Goal: Information Seeking & Learning: Learn about a topic

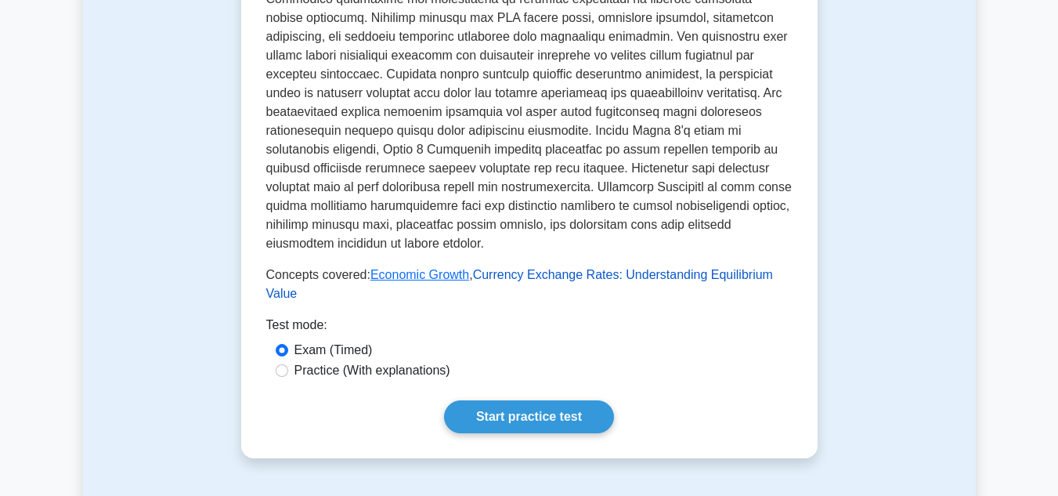
scroll to position [861, 0]
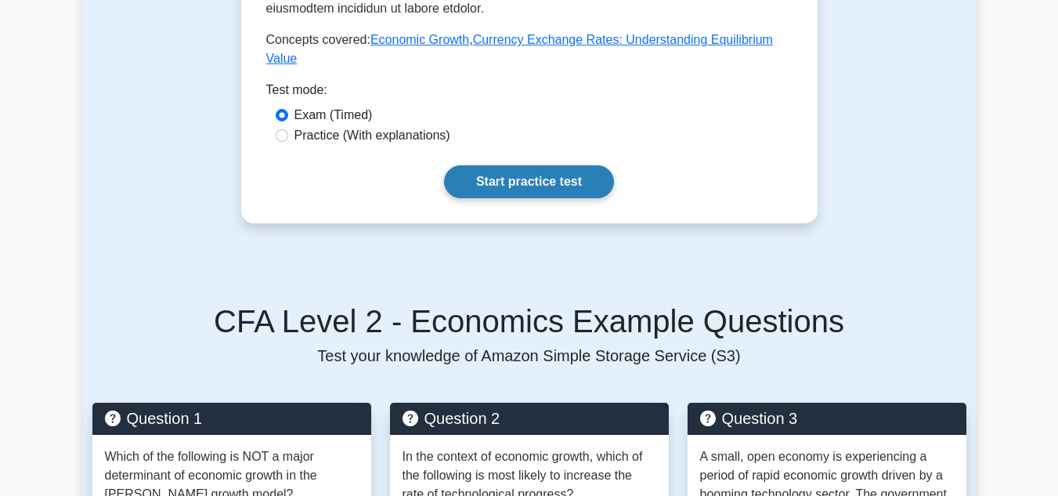
click at [520, 165] on link "Start practice test" at bounding box center [529, 181] width 170 height 33
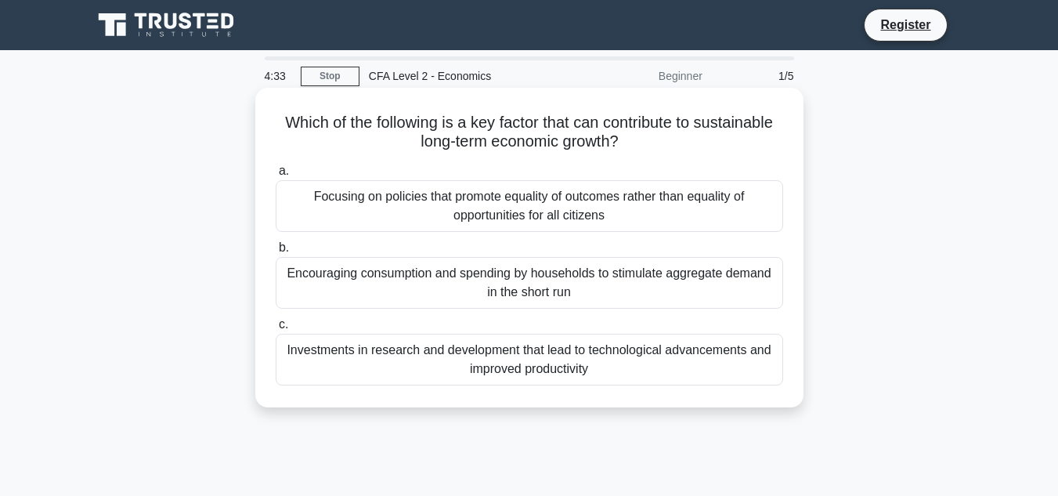
click at [562, 359] on div "Investments in research and development that lead to technological advancements…" at bounding box center [529, 360] width 507 height 52
click at [276, 330] on input "c. Investments in research and development that lead to technological advanceme…" at bounding box center [276, 324] width 0 height 10
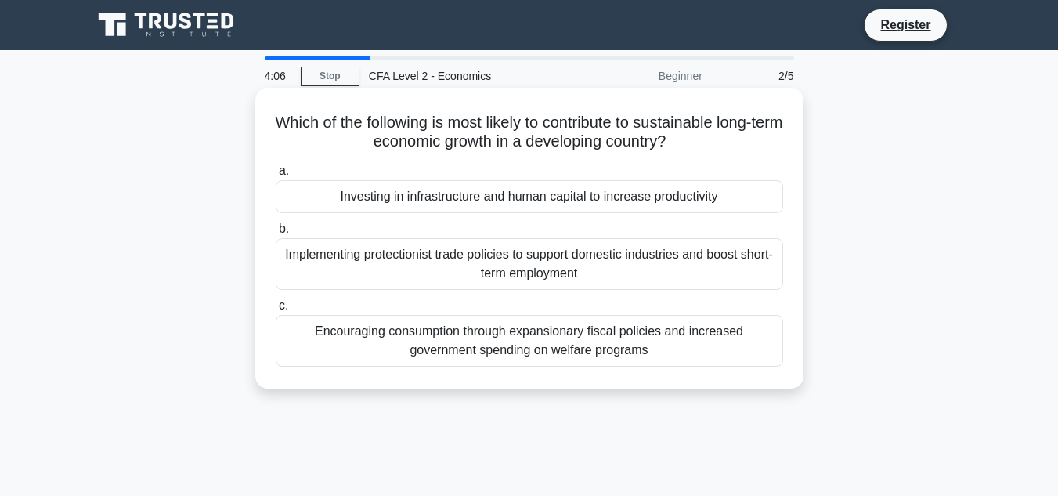
click at [425, 316] on div "Encouraging consumption through expansionary fiscal policies and increased gove…" at bounding box center [529, 341] width 507 height 52
click at [276, 311] on input "c. Encouraging consumption through expansionary fiscal policies and increased g…" at bounding box center [276, 306] width 0 height 10
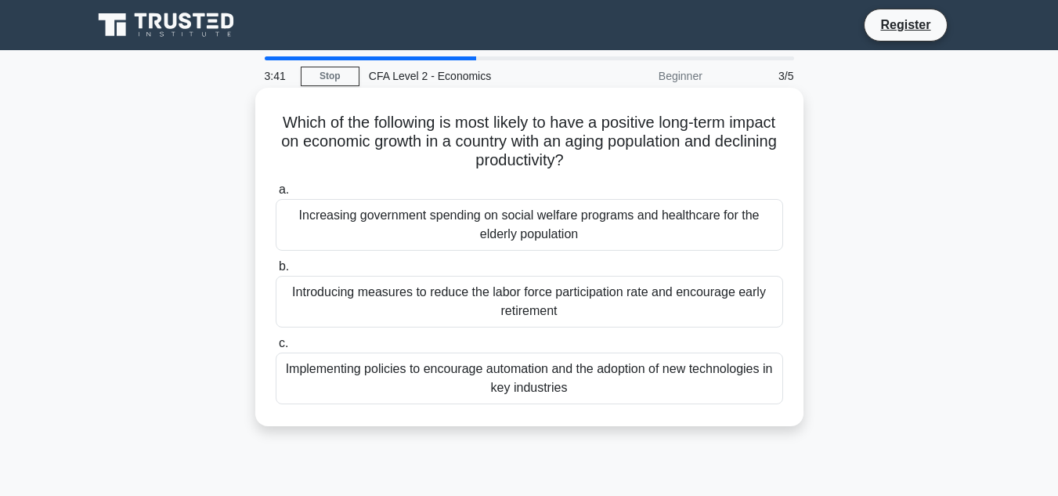
click at [414, 358] on div "Implementing policies to encourage automation and the adoption of new technolog…" at bounding box center [529, 378] width 507 height 52
click at [276, 348] on input "c. Implementing policies to encourage automation and the adoption of new techno…" at bounding box center [276, 343] width 0 height 10
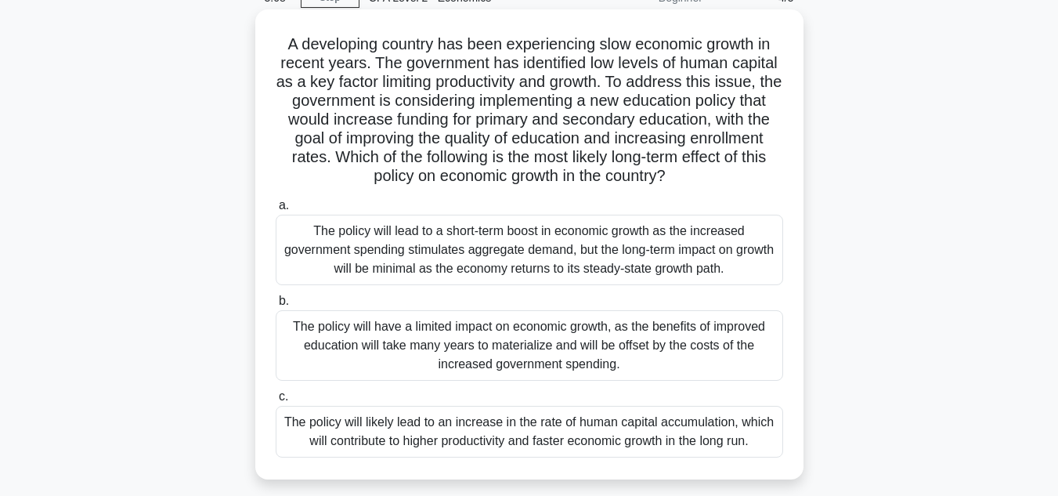
scroll to position [157, 0]
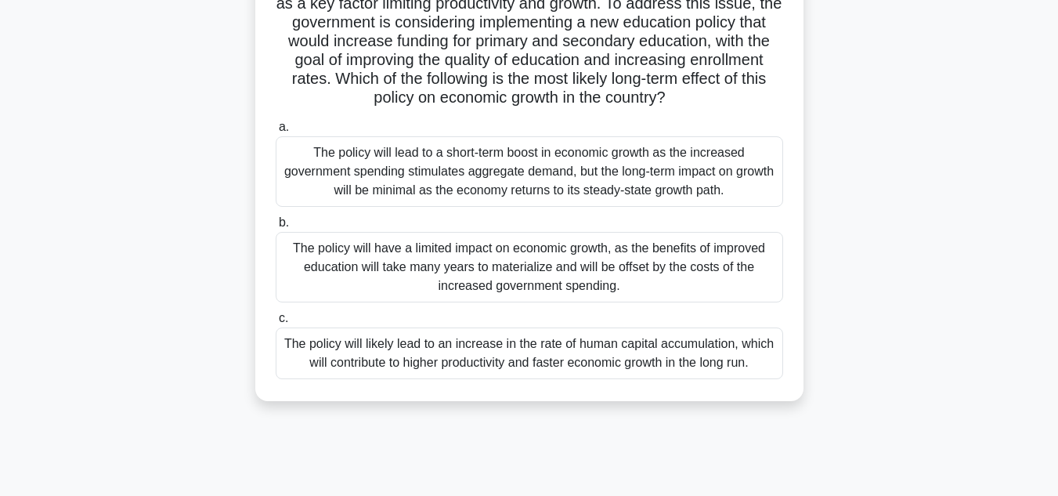
click at [694, 356] on div "The policy will likely lead to an increase in the rate of human capital accumul…" at bounding box center [529, 353] width 507 height 52
click at [276, 323] on input "c. The policy will likely lead to an increase in the rate of human capital accu…" at bounding box center [276, 318] width 0 height 10
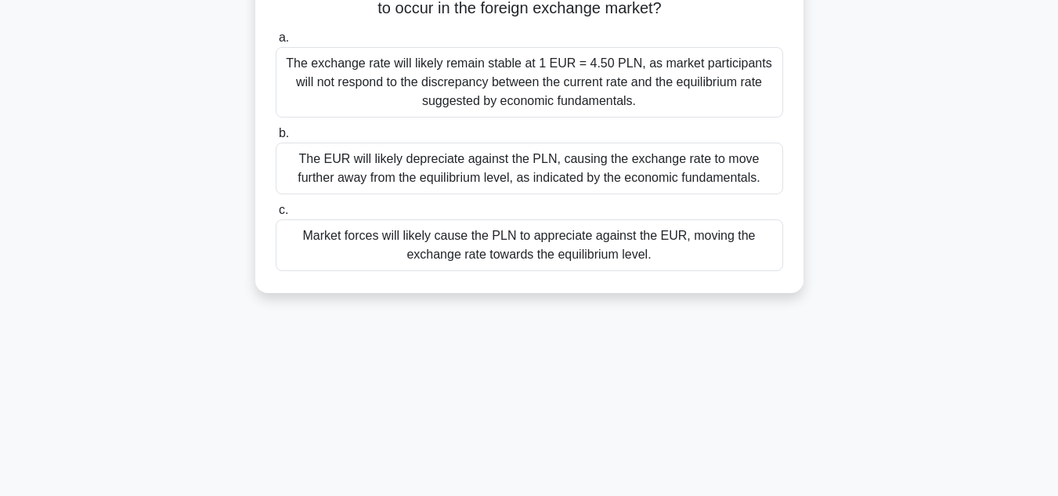
scroll to position [313, 0]
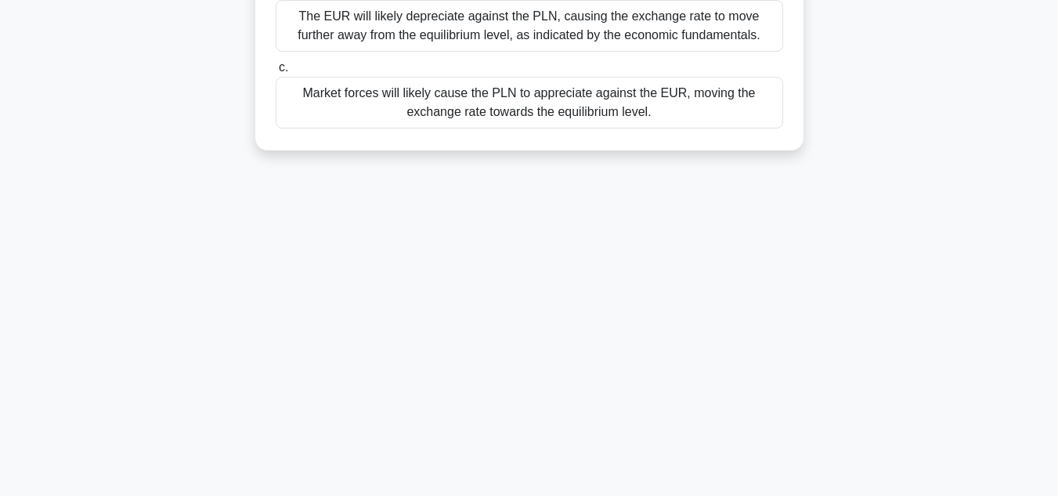
drag, startPoint x: 528, startPoint y: 107, endPoint x: 631, endPoint y: 117, distance: 103.1
click at [529, 107] on div "Market forces will likely cause the PLN to appreciate against the EUR, moving t…" at bounding box center [529, 103] width 507 height 52
click at [276, 73] on input "c. Market forces will likely cause the PLN to appreciate against the EUR, movin…" at bounding box center [276, 68] width 0 height 10
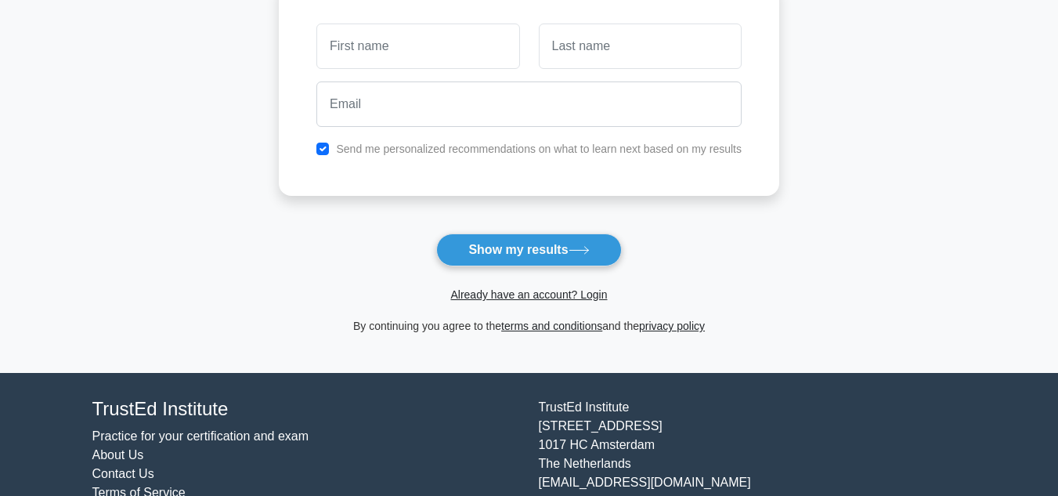
scroll to position [214, 0]
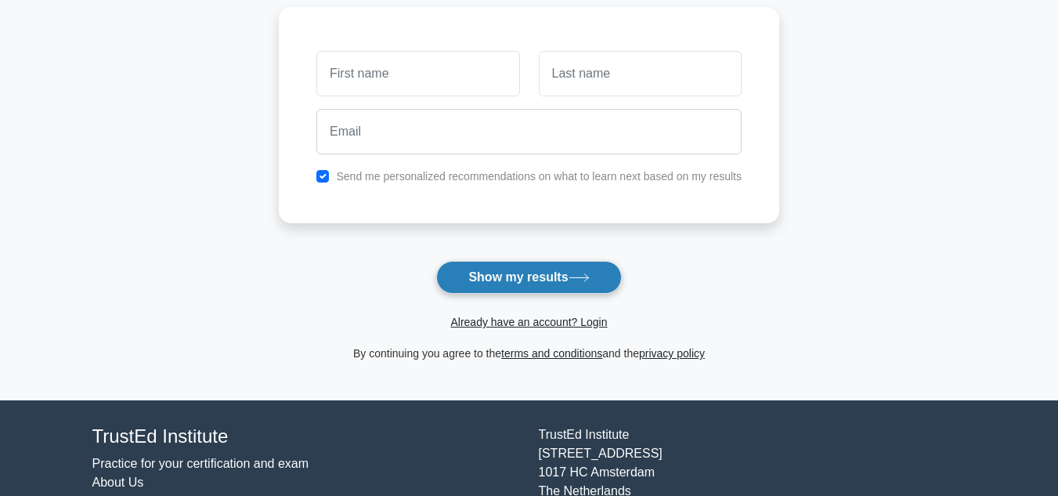
click at [512, 275] on button "Show my results" at bounding box center [528, 277] width 185 height 33
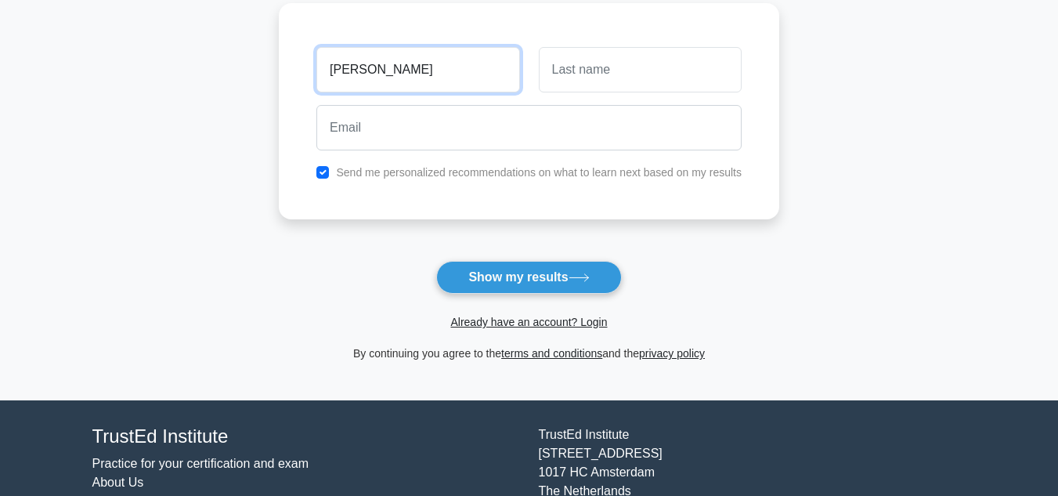
type input "SUBHAYU"
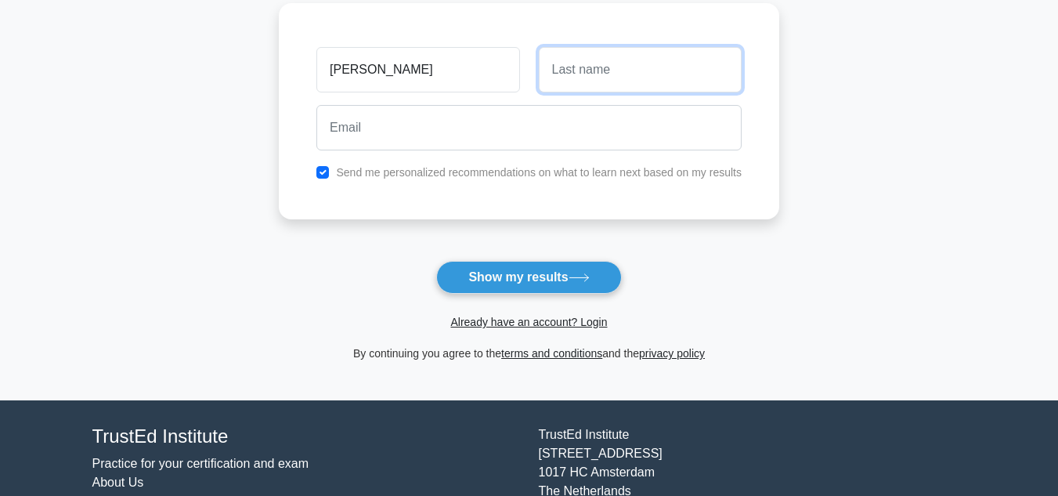
click at [584, 70] on input "text" at bounding box center [640, 69] width 203 height 45
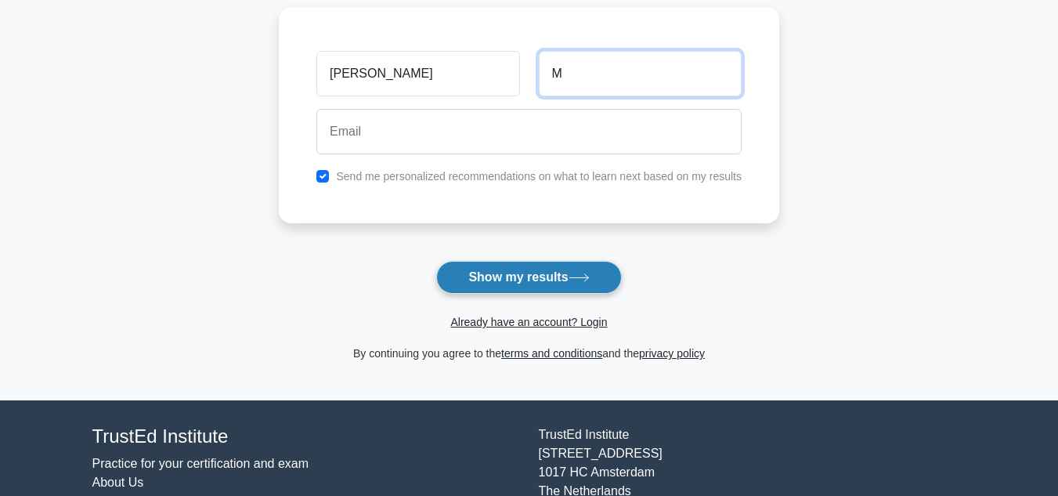
type input "M"
click at [496, 284] on button "Show my results" at bounding box center [528, 277] width 185 height 33
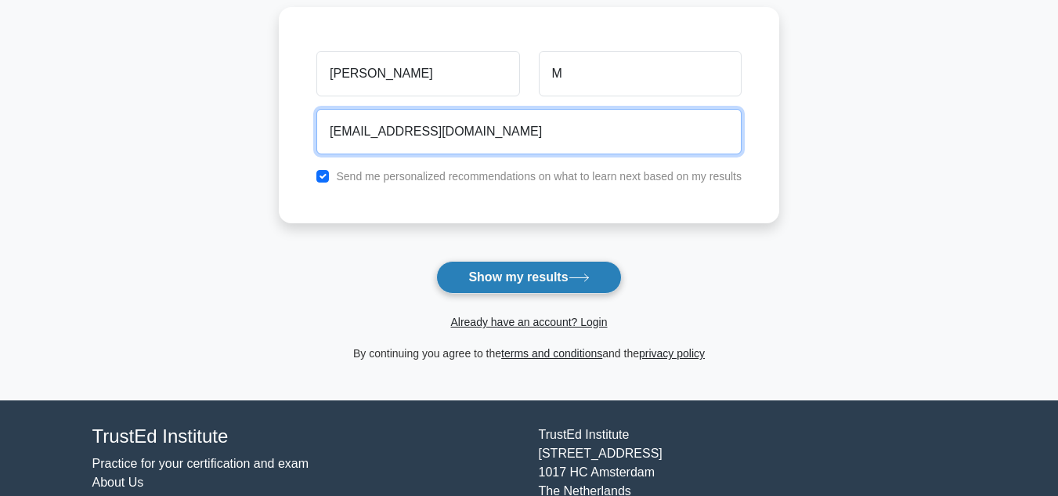
type input "SUVAMAJUMDER@GMAIL.COM"
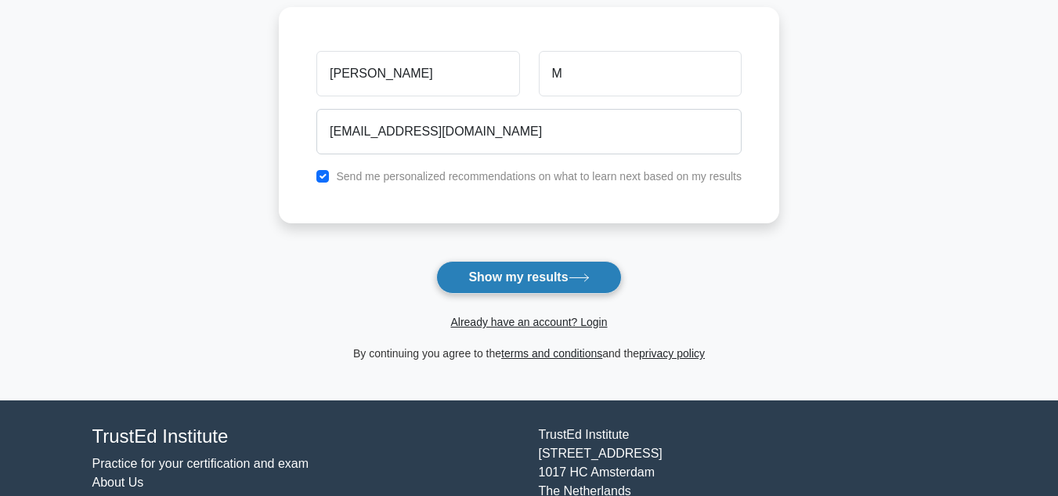
click at [500, 277] on button "Show my results" at bounding box center [528, 277] width 185 height 33
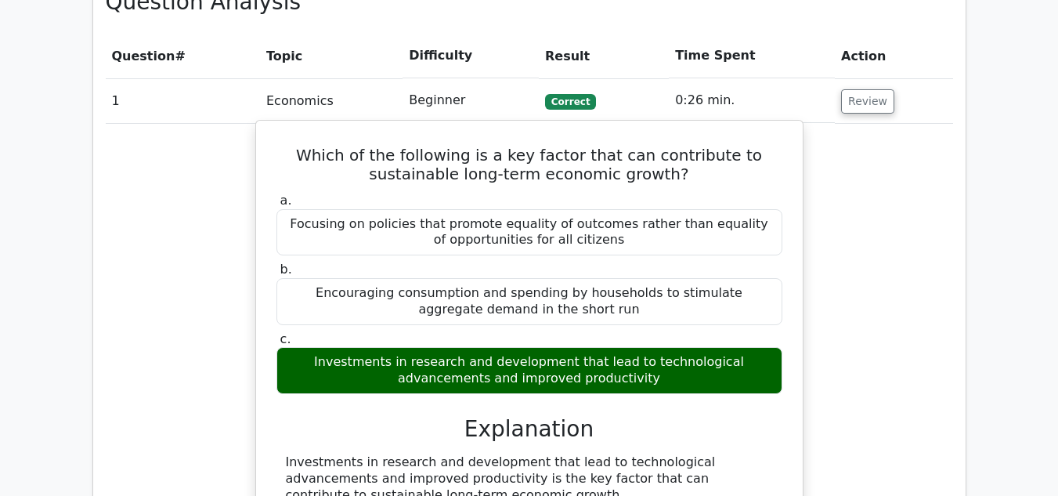
scroll to position [1096, 0]
